Goal: Information Seeking & Learning: Learn about a topic

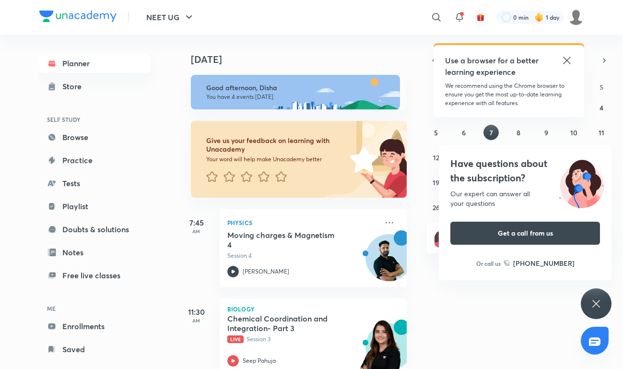
click at [584, 306] on div "Have questions about the subscription? Our expert can answer all your questions…" at bounding box center [595, 303] width 31 height 31
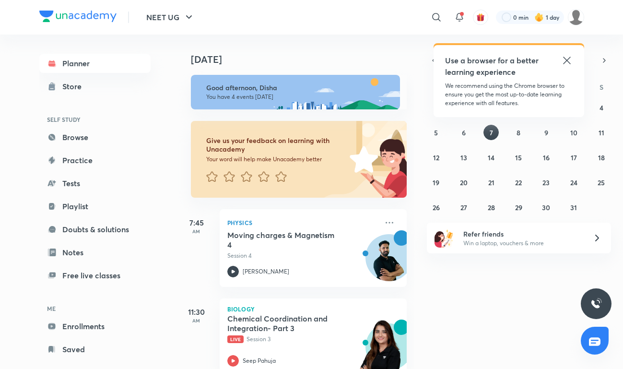
click at [570, 60] on icon at bounding box center [567, 61] width 12 height 12
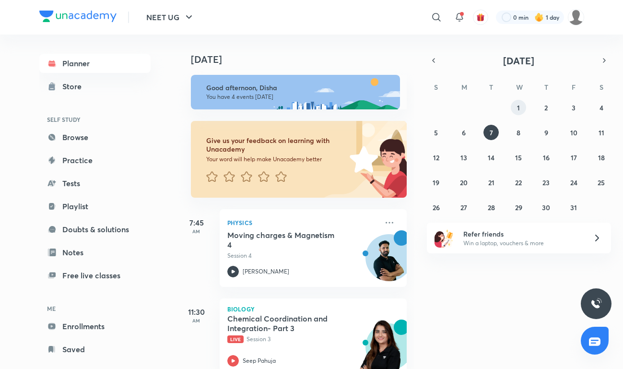
click at [517, 108] on abbr "1" at bounding box center [518, 107] width 3 height 9
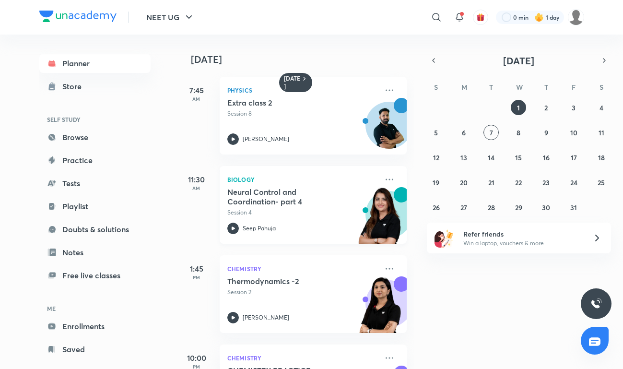
click at [315, 203] on h5 "Neural Control and Coordination- part 4" at bounding box center [286, 196] width 119 height 19
